Goal: Task Accomplishment & Management: Complete application form

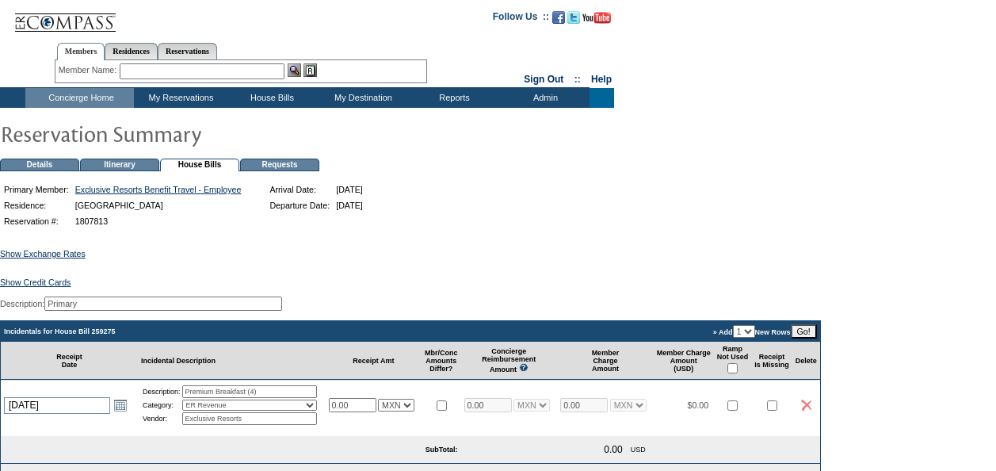
scroll to position [158, 0]
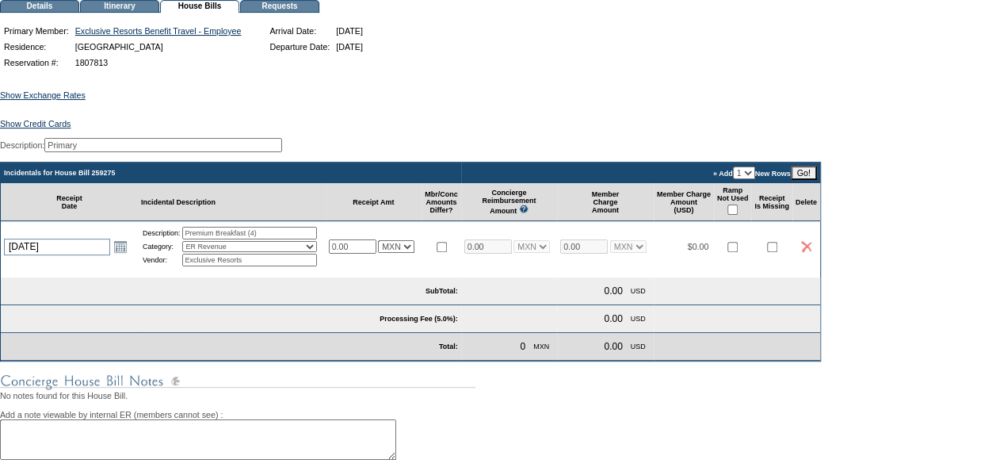
click at [755, 179] on select "1 2 3 4 5" at bounding box center [744, 172] width 22 height 13
click at [772, 288] on table "Incidentals for House Bill 259275 » Add 1 2 3 4 5 New Rows Go! Receipt Date Inc…" at bounding box center [410, 262] width 821 height 200
click at [755, 179] on select "1 2 3 4 5" at bounding box center [744, 172] width 22 height 13
select select "4"
click at [755, 174] on select "1 2 3 4 5" at bounding box center [744, 172] width 22 height 13
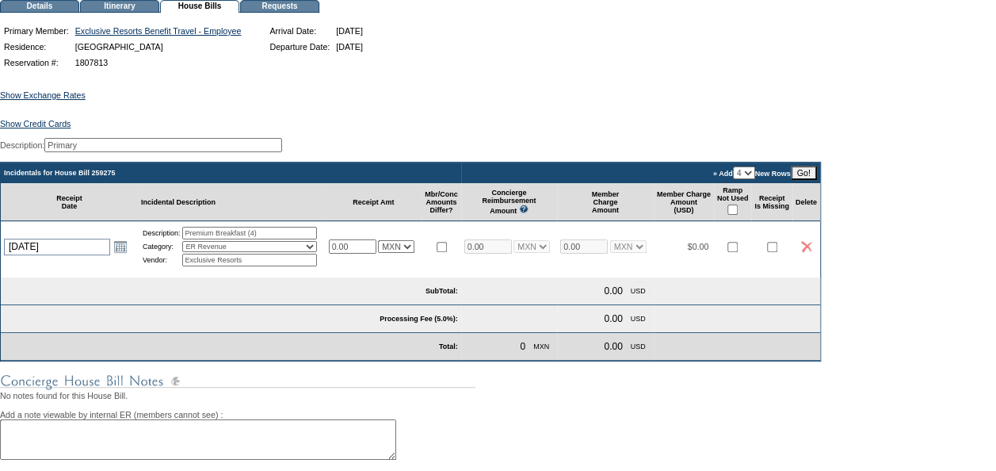
click at [817, 176] on input "Go!" at bounding box center [804, 173] width 26 height 14
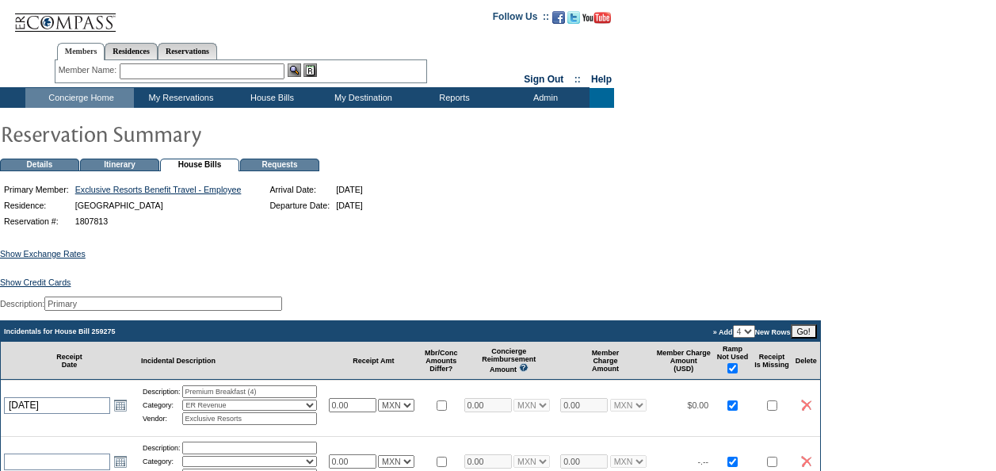
scroll to position [158, 0]
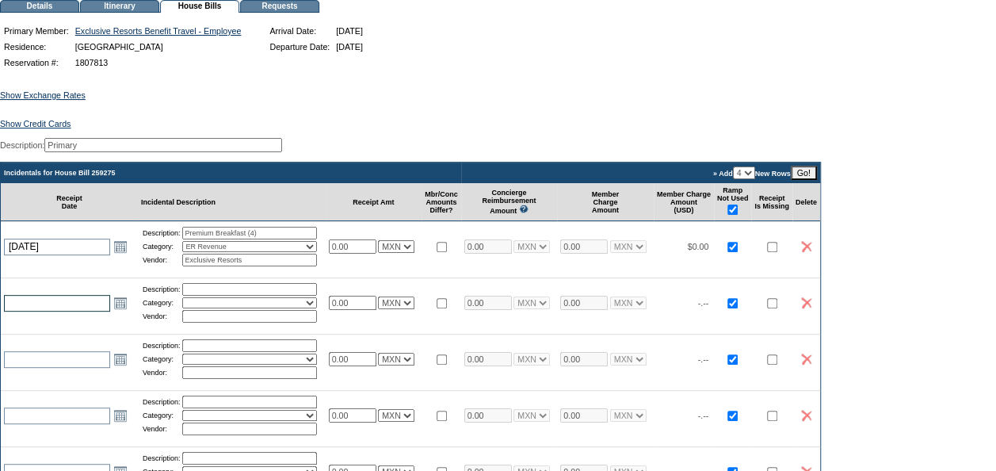
click at [46, 311] on input "text" at bounding box center [57, 303] width 106 height 17
type input "15"
type input "[DATE]"
type input "5 Gallon Bottled Water (1)"
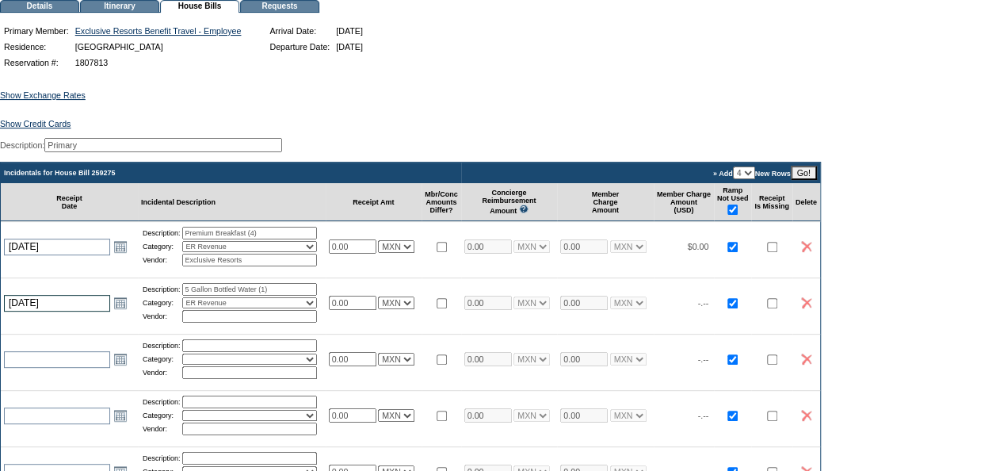
select select "28"
type input "Ciel"
type input "10.00"
select select "7"
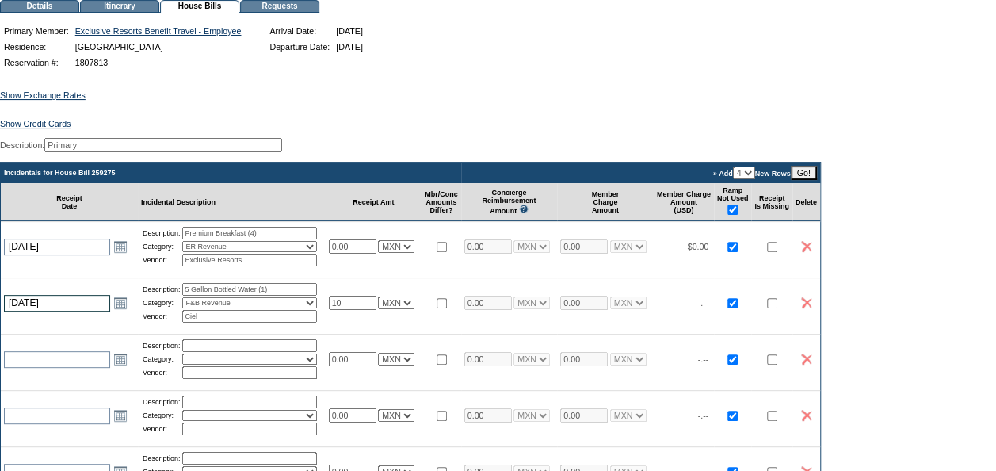
type input "10.00"
select select "7"
select select "6"
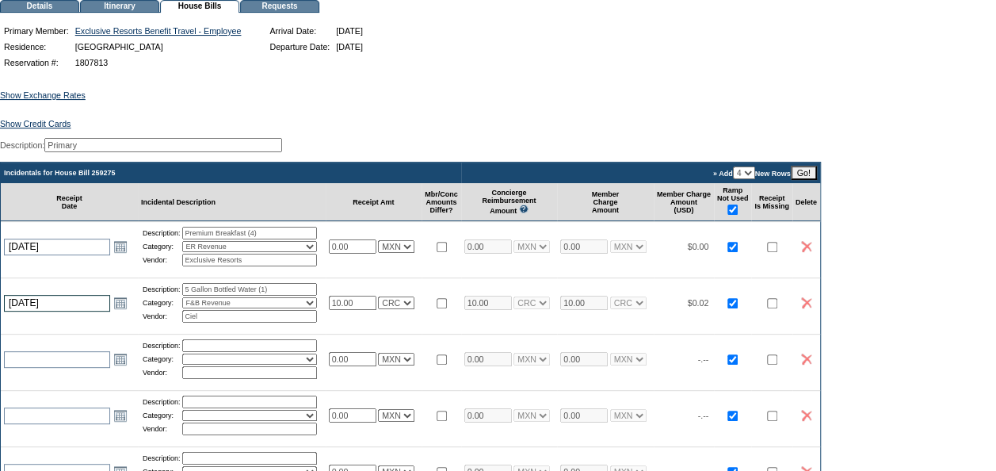
select select "4"
select select "3"
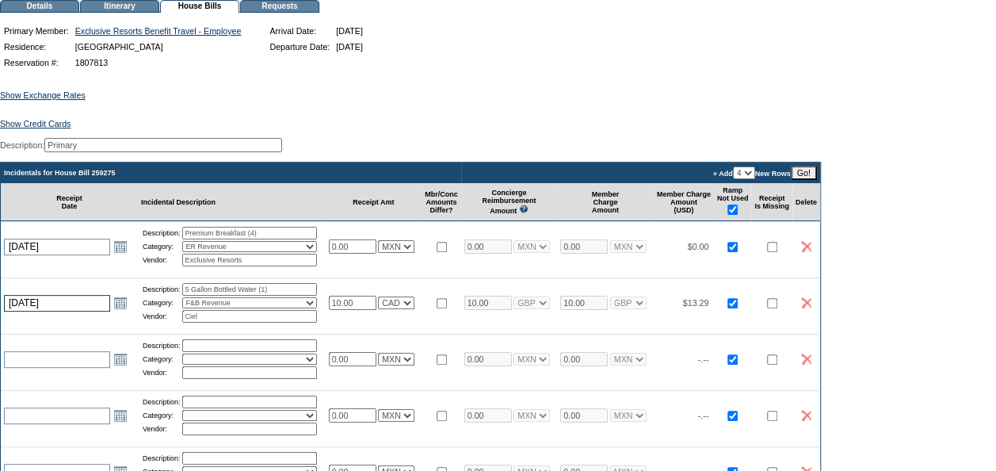
select select "3"
select select "2"
select select "1"
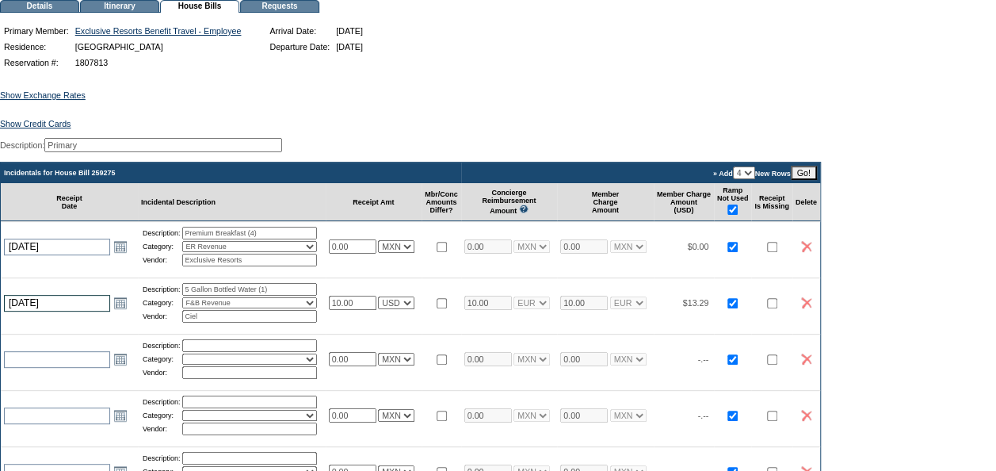
select select "1"
click at [78, 368] on input "text" at bounding box center [57, 359] width 106 height 17
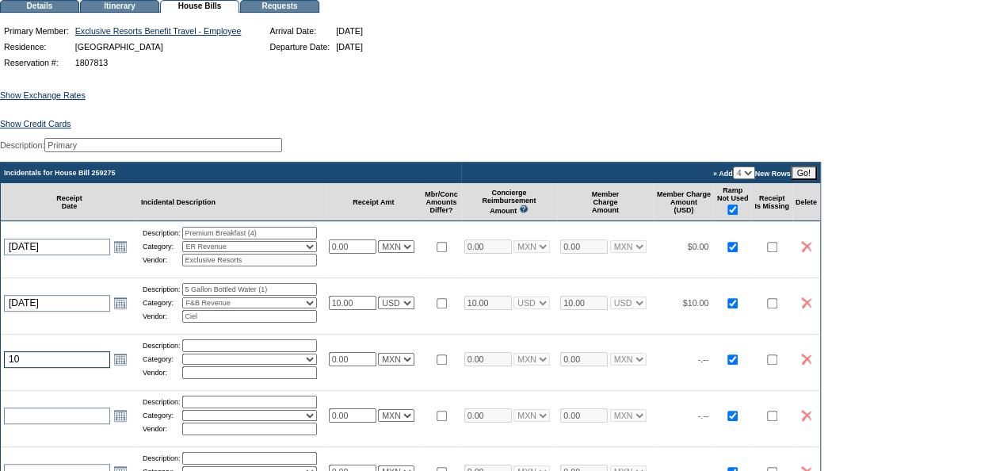
type input "10"
type input "[DATE]"
paste input "41430 PUNTA SUR $ 1,857.00"
type input "41430 PUNTA SUR $"
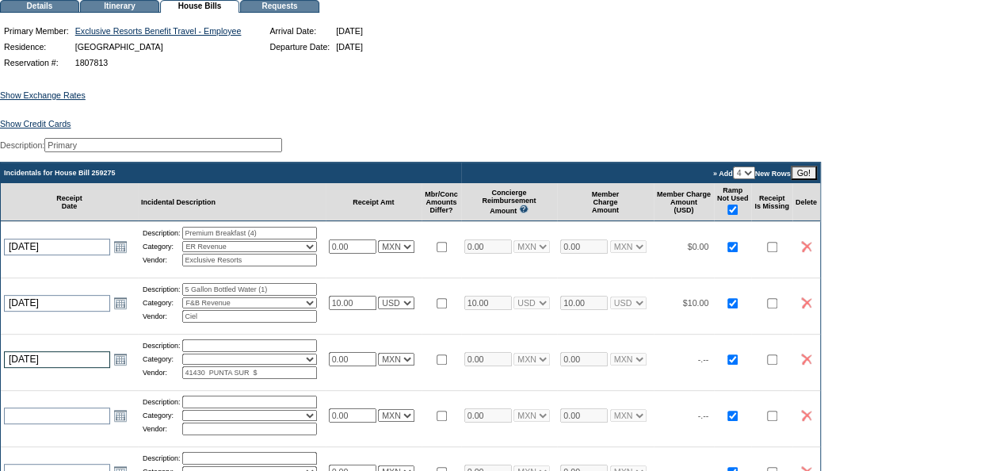
paste input "1,857"
type input "1857.00"
select select "7"
type input "1857.00"
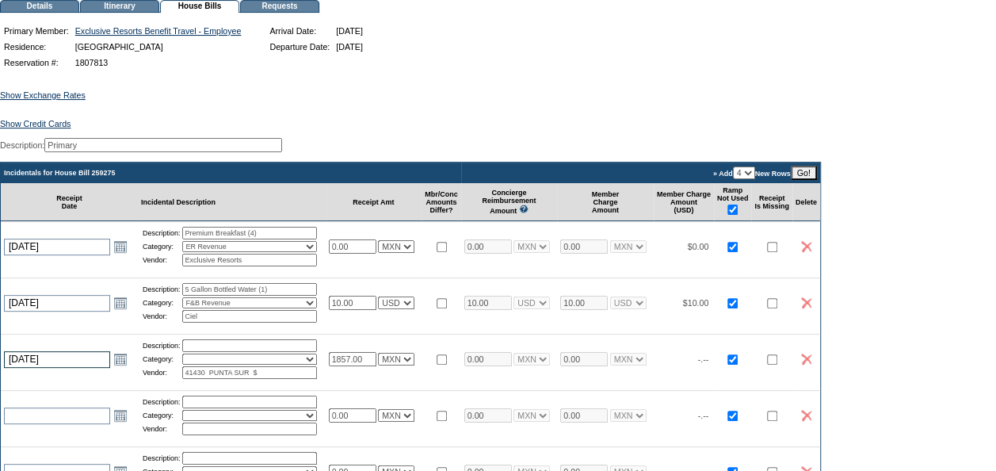
select select "7"
type input "PUNTA SUR $"
paste input "41430"
type input "Beach Club 41430"
select select "4"
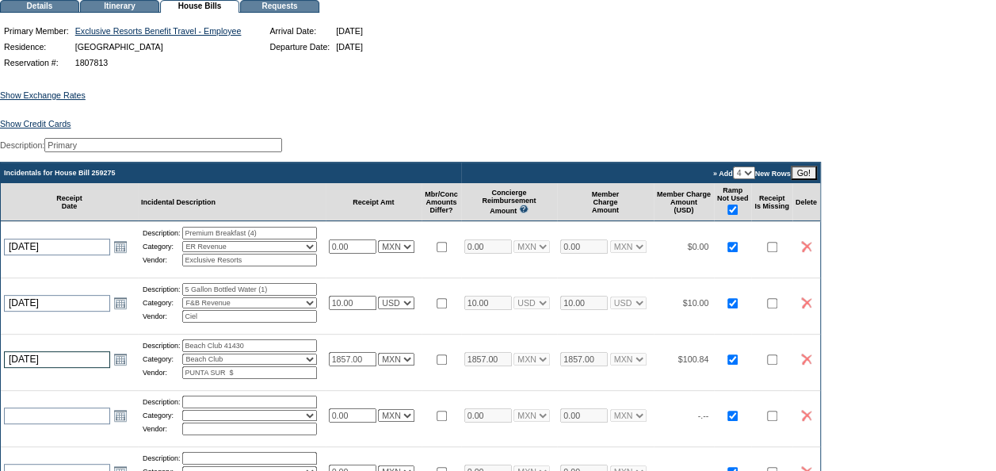
paste input "Beach Club 41430"
type input "Beach Club 41430"
select select "7"
drag, startPoint x: 732, startPoint y: 129, endPoint x: 743, endPoint y: 122, distance: 13.2
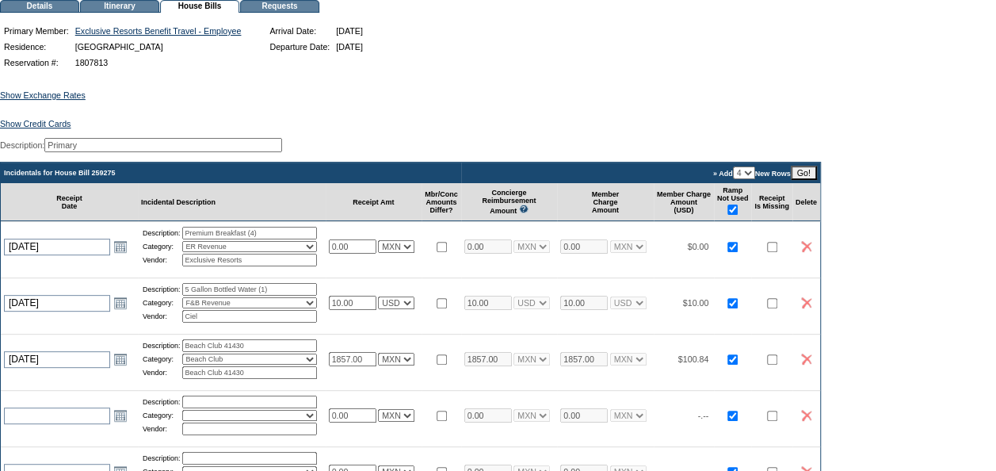
click at [734, 128] on div "Show Exchange Rates Exchange Rates for [DATE] Currency Rate To USD Rate From US…" at bounding box center [498, 449] width 996 height 756
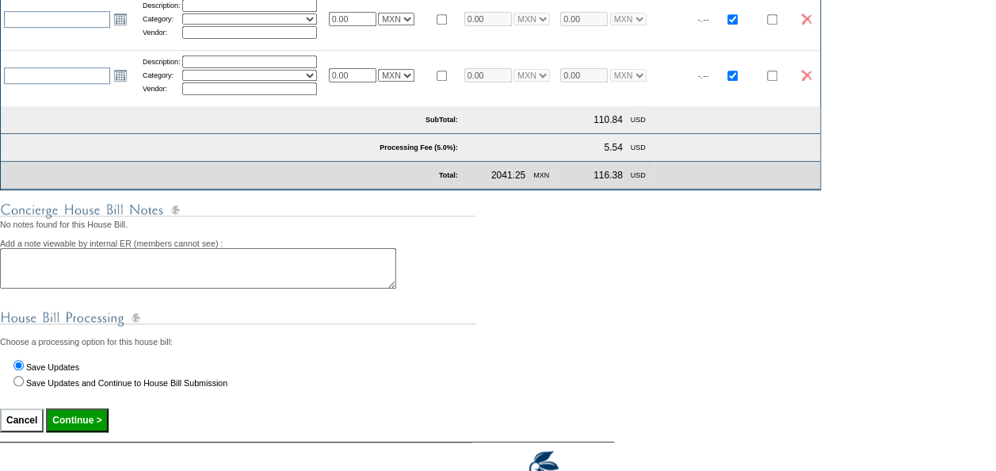
click at [78, 432] on input "Continue >" at bounding box center [77, 420] width 62 height 24
type input "Processing..."
